Goal: Information Seeking & Learning: Find specific fact

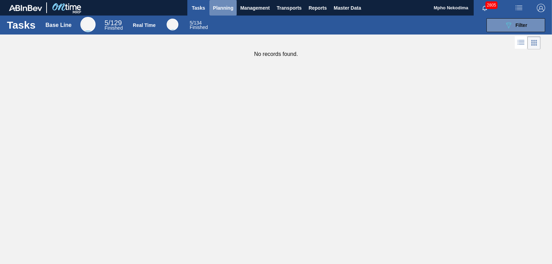
click at [222, 9] on span "Planning" at bounding box center [223, 8] width 20 height 8
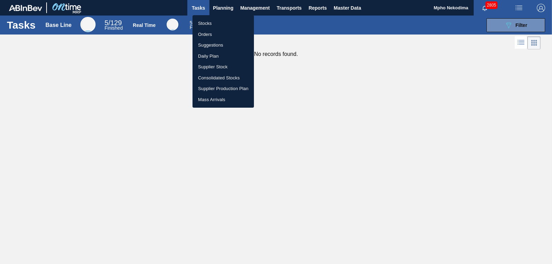
click at [396, 113] on div at bounding box center [276, 132] width 552 height 264
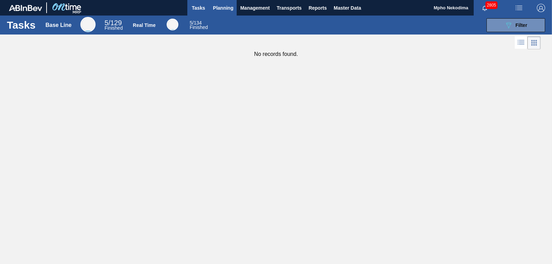
click at [227, 9] on span "Planning" at bounding box center [223, 8] width 20 height 8
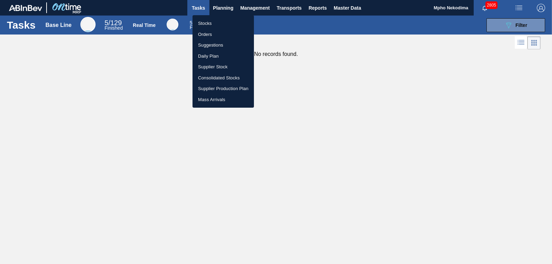
click at [424, 109] on div at bounding box center [276, 132] width 552 height 264
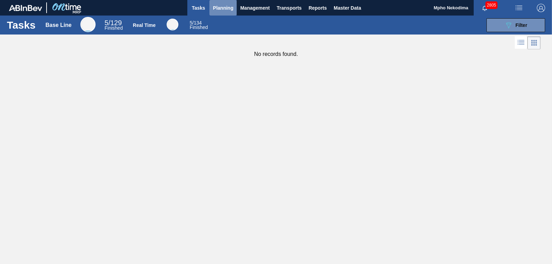
click at [225, 7] on span "Planning" at bounding box center [223, 8] width 20 height 8
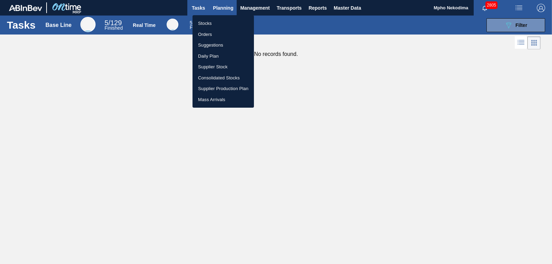
click at [225, 7] on div at bounding box center [276, 132] width 552 height 264
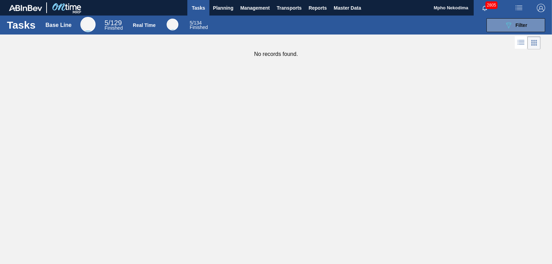
click at [520, 171] on div "Tasks Base Line 5 / 129 Finished Real Time 5 / 134 Finished 089F7B8B-B2A5-4AFE-…" at bounding box center [276, 125] width 552 height 218
click at [227, 10] on span "Planning" at bounding box center [223, 8] width 20 height 8
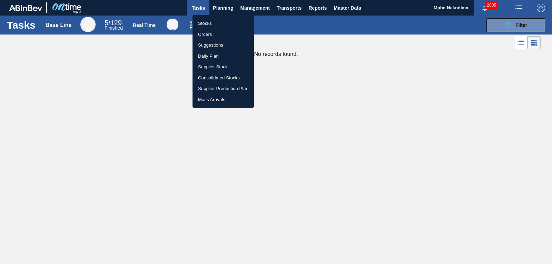
click at [207, 23] on li "Stocks" at bounding box center [222, 23] width 61 height 11
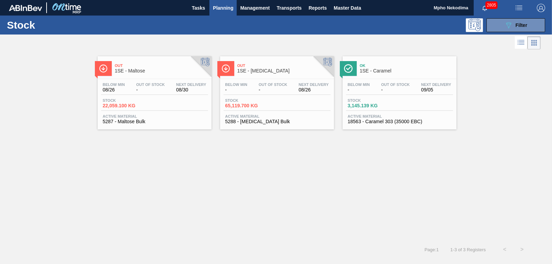
click at [380, 120] on span "18563 - Caramel 303 (35000 EBC)" at bounding box center [399, 121] width 103 height 5
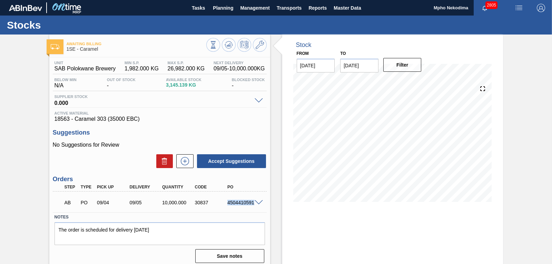
drag, startPoint x: 227, startPoint y: 202, endPoint x: 254, endPoint y: 204, distance: 26.6
click at [254, 204] on div "AB PO 09/04 09/05 10,000.000 30837 4504410591" at bounding box center [160, 201] width 214 height 17
click at [221, 202] on div "30837" at bounding box center [211, 203] width 36 height 6
drag, startPoint x: 228, startPoint y: 202, endPoint x: 256, endPoint y: 202, distance: 28.6
click at [256, 202] on div "AB PO 09/04 09/05 10,000.000 30837 4504410591" at bounding box center [160, 201] width 214 height 17
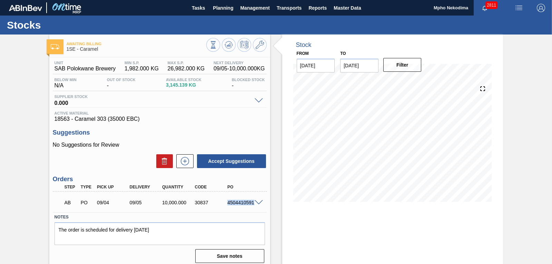
copy div "4504410591"
click at [201, 132] on h3 "Suggestions" at bounding box center [160, 132] width 214 height 7
drag, startPoint x: 227, startPoint y: 203, endPoint x: 255, endPoint y: 203, distance: 27.6
click at [255, 203] on div "AB PO 09/04 09/05 10,000.000 30837 4504410591" at bounding box center [160, 201] width 214 height 17
copy div "4504410591"
